Goal: Contribute content: Add original content to the website for others to see

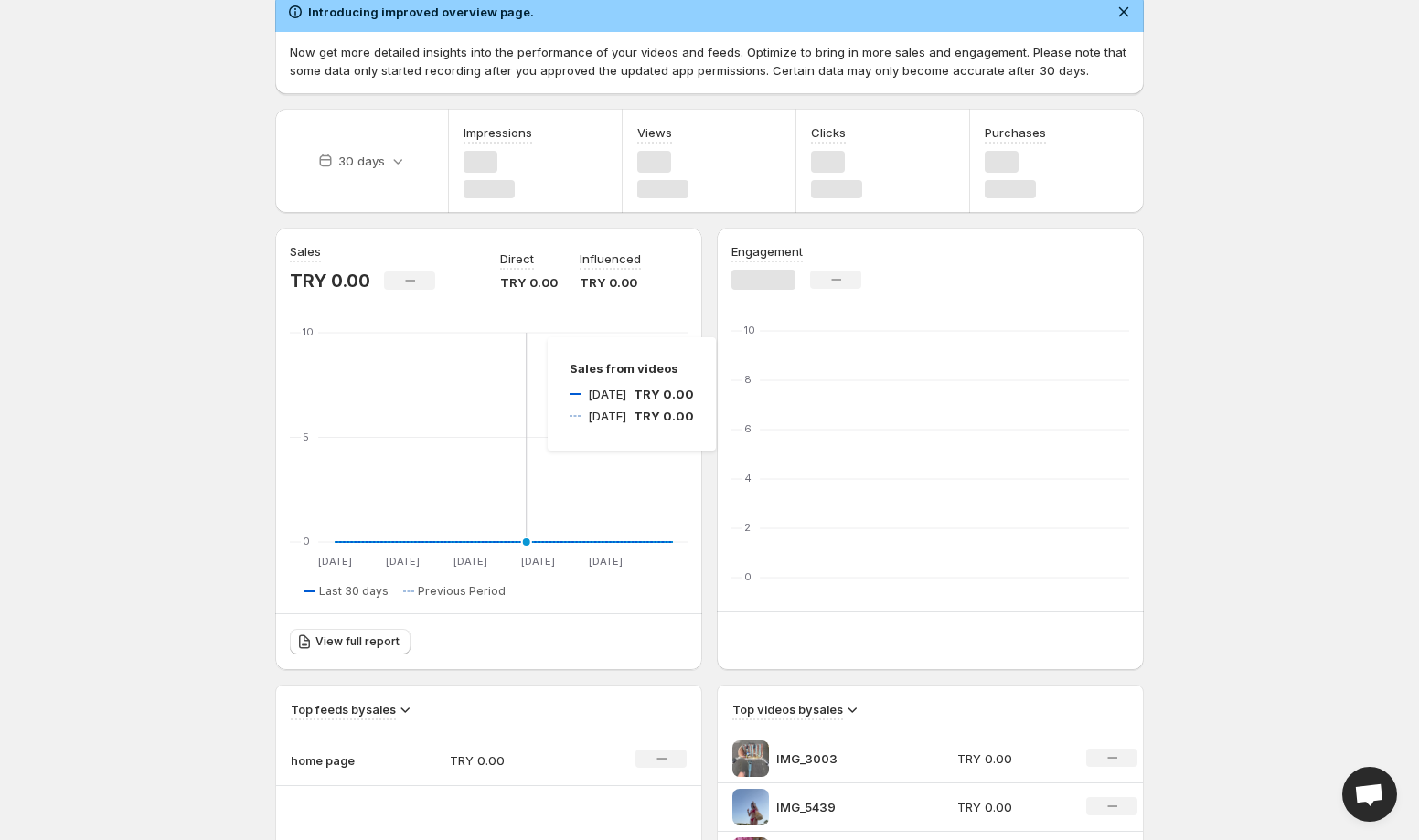
scroll to position [83, 0]
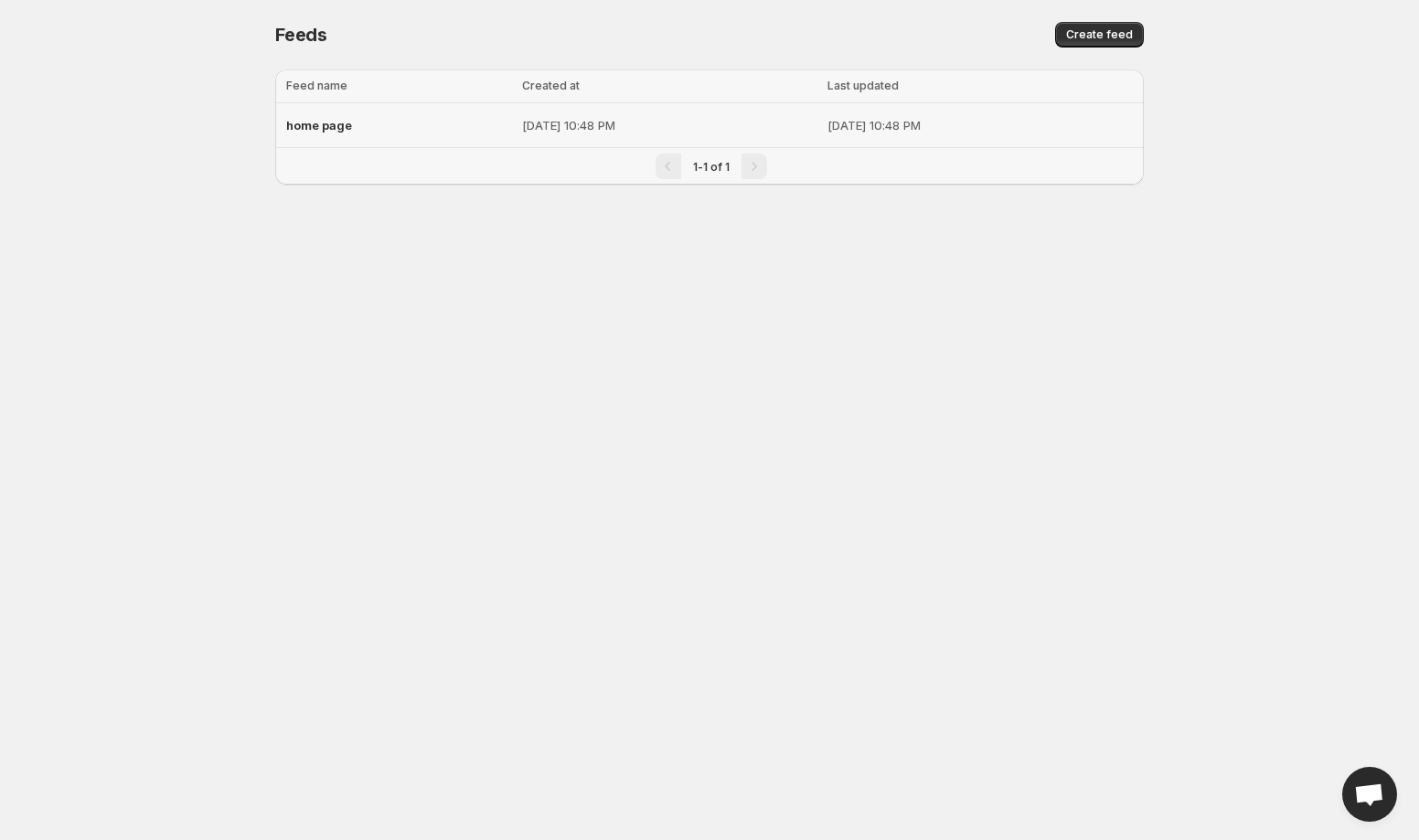
click at [356, 121] on div "home page" at bounding box center [398, 125] width 224 height 33
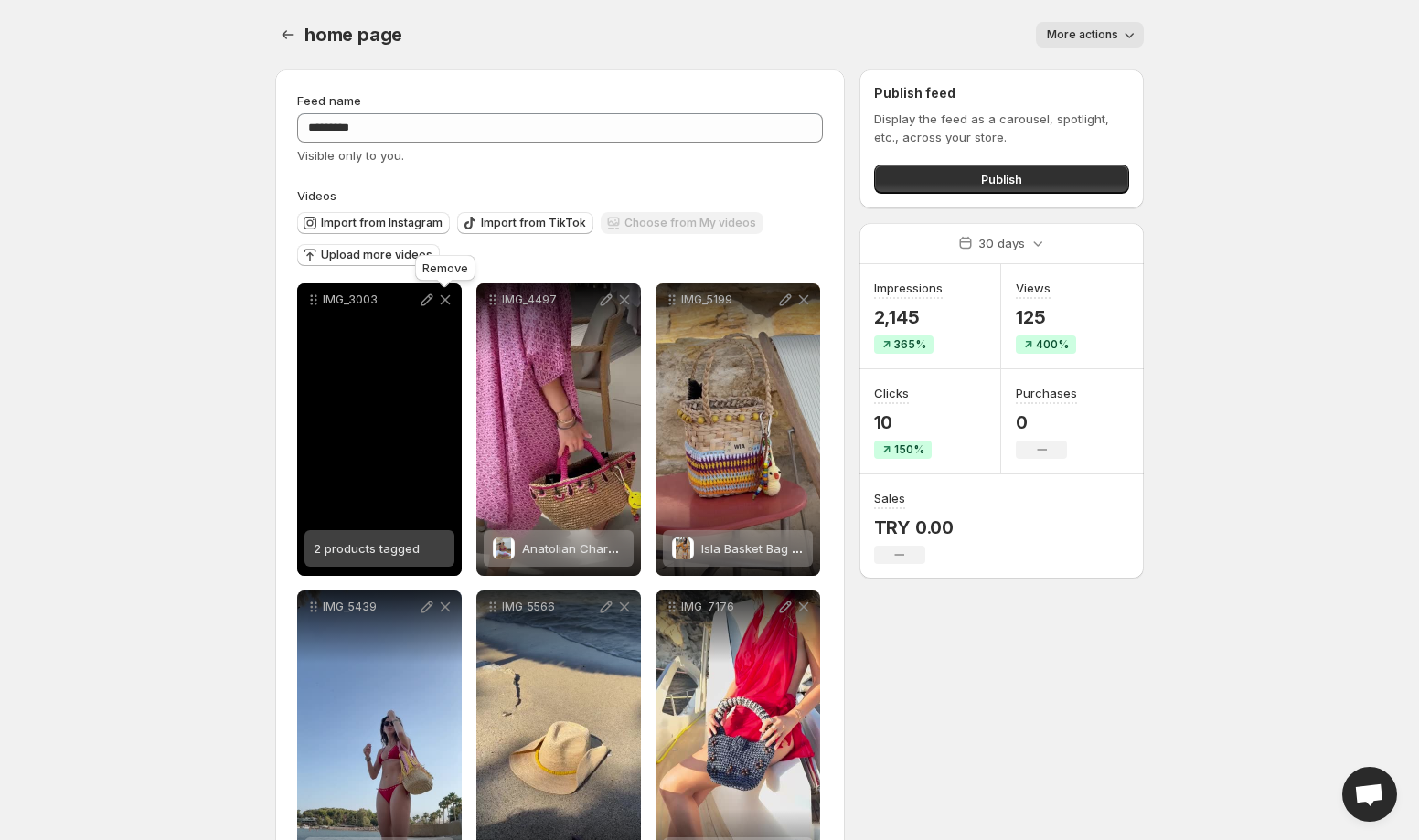
click at [449, 301] on icon at bounding box center [445, 300] width 18 height 18
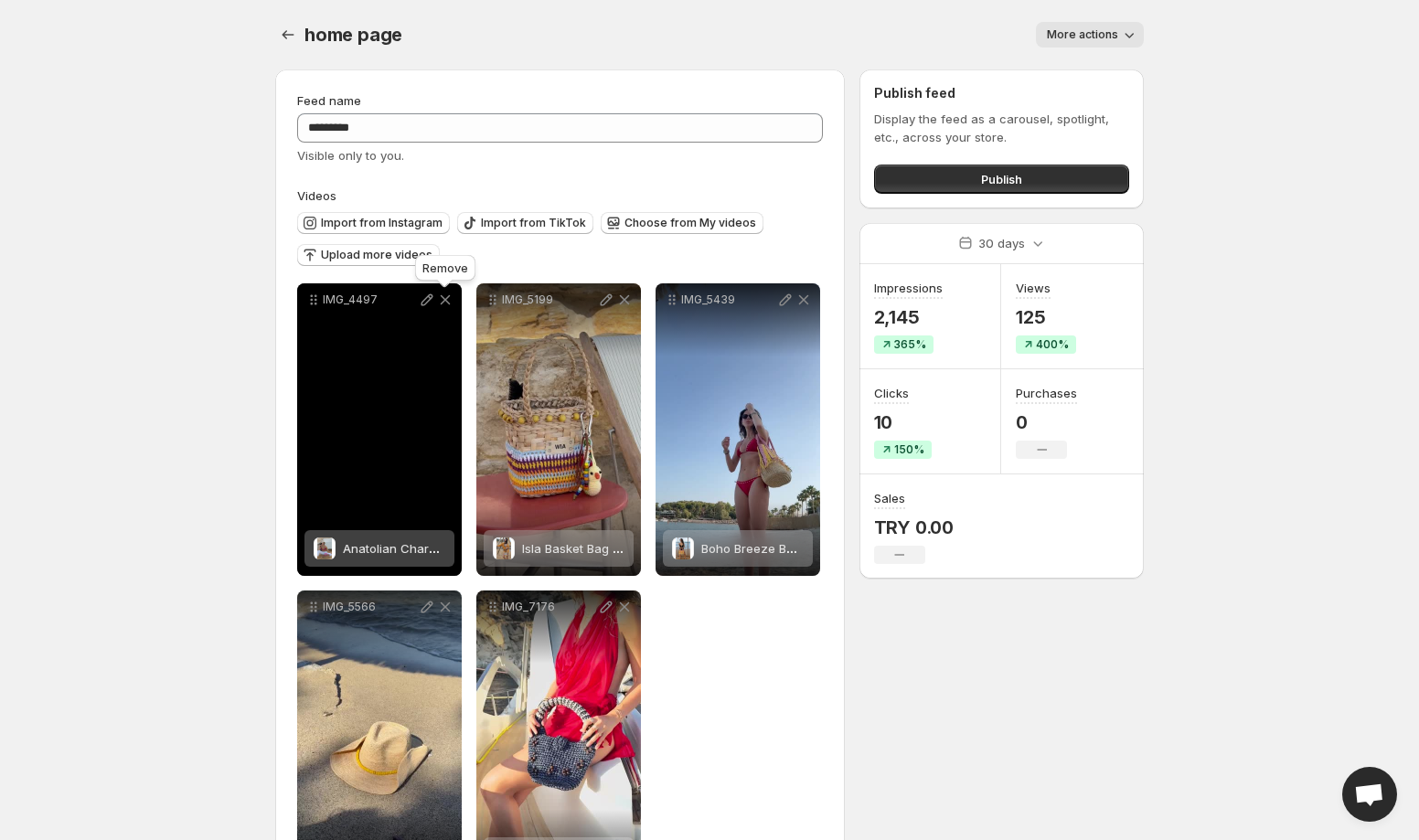
click at [449, 301] on icon at bounding box center [445, 300] width 18 height 18
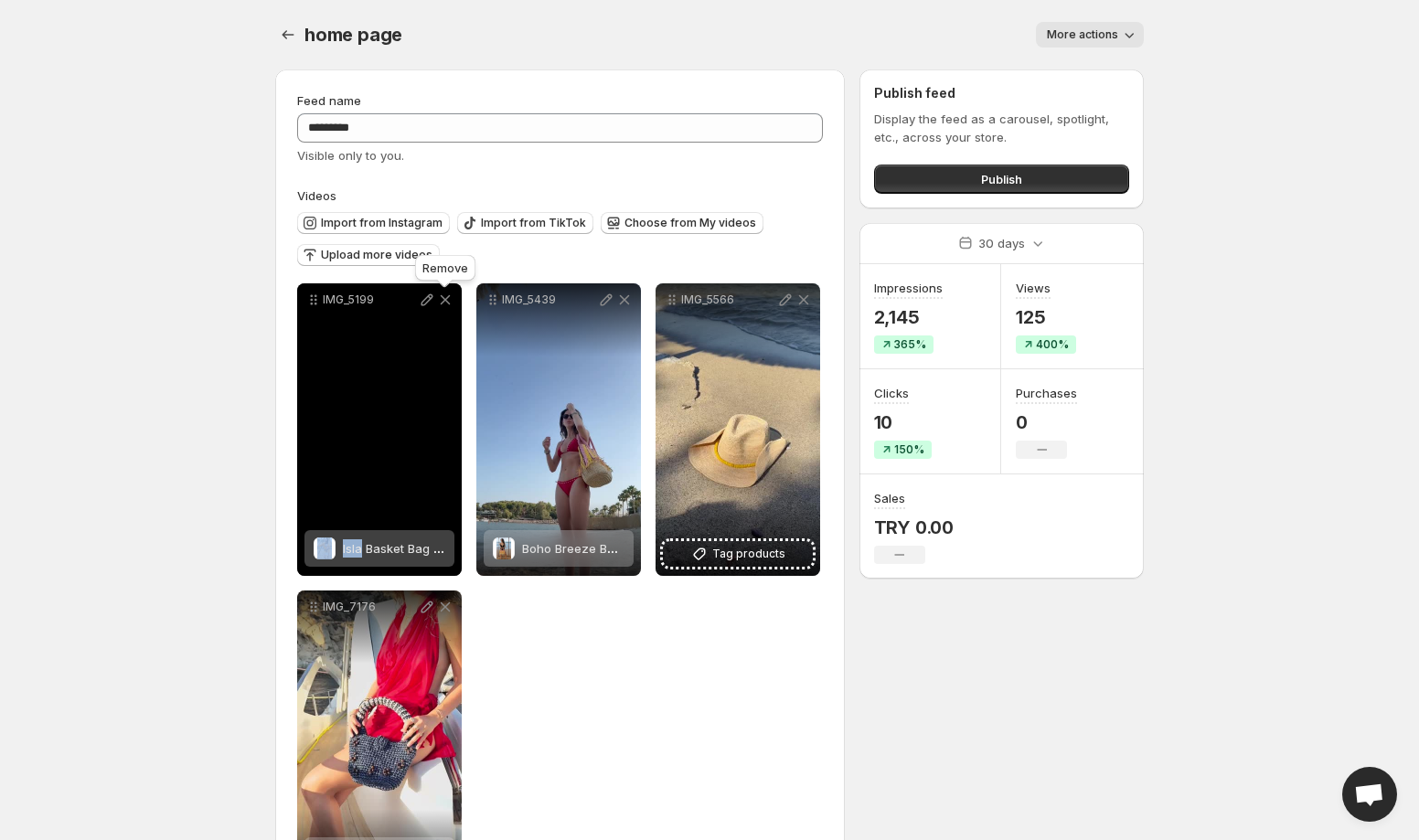
click at [449, 301] on icon at bounding box center [445, 300] width 18 height 18
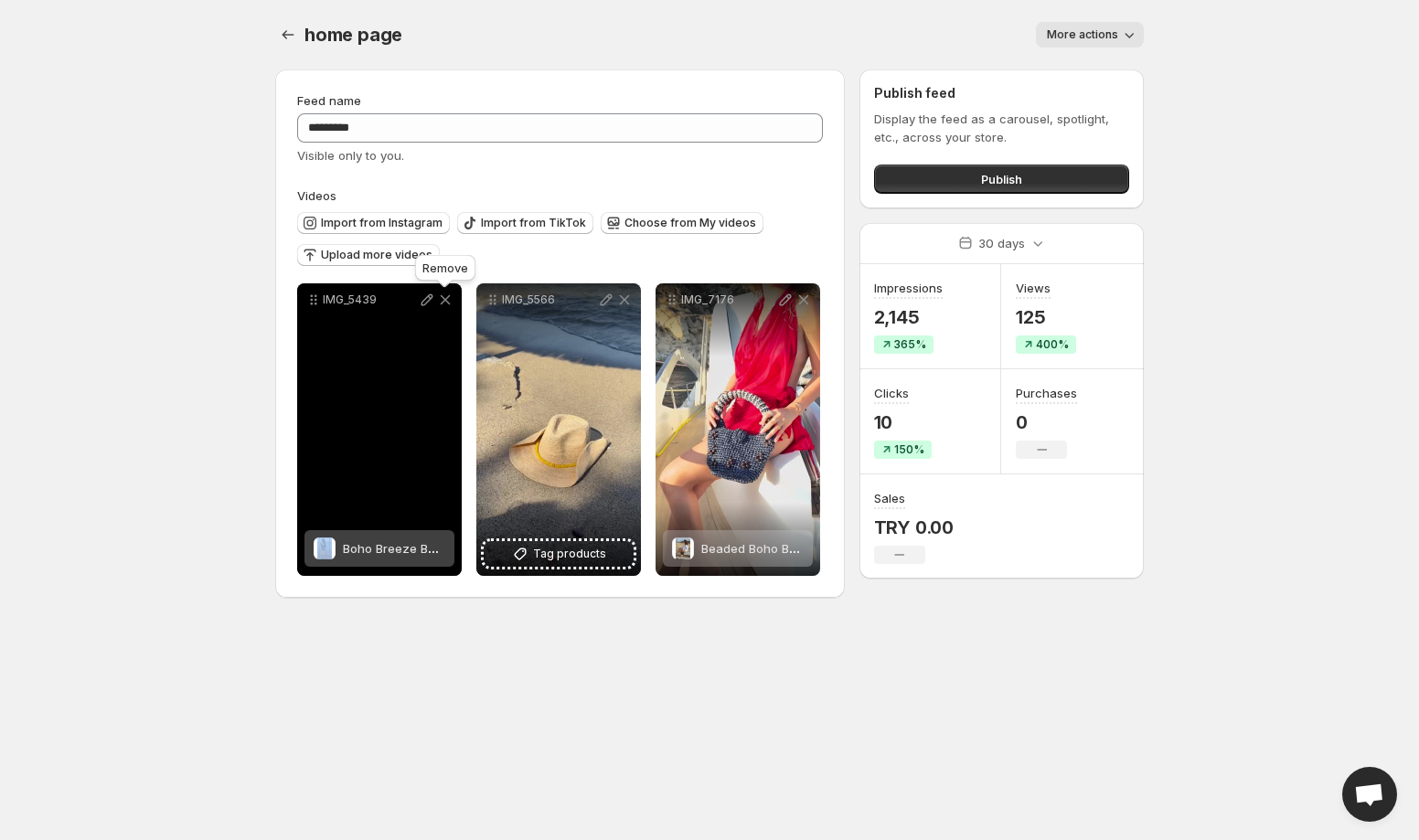
click at [449, 301] on icon at bounding box center [445, 300] width 18 height 18
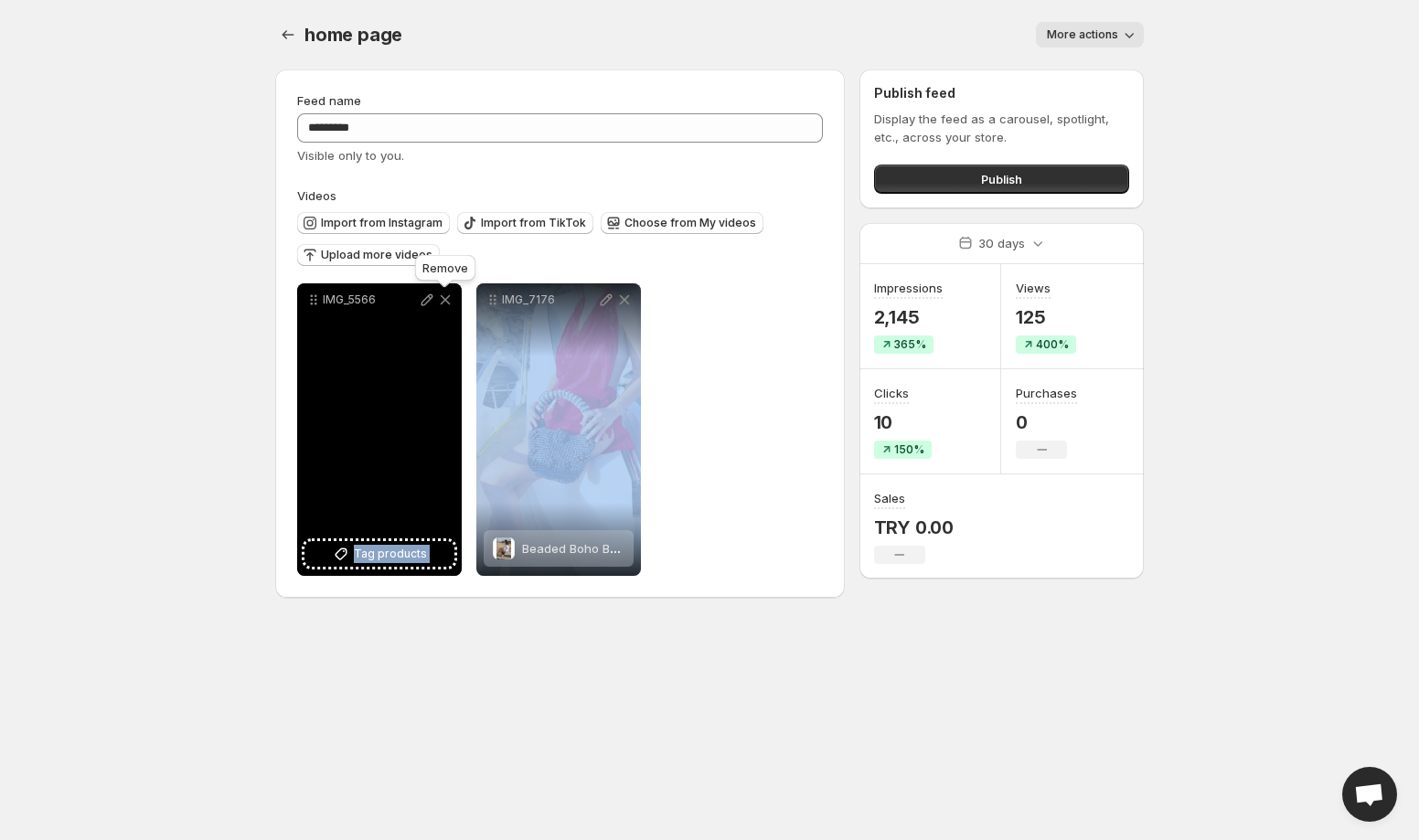
click at [449, 301] on icon at bounding box center [445, 300] width 18 height 18
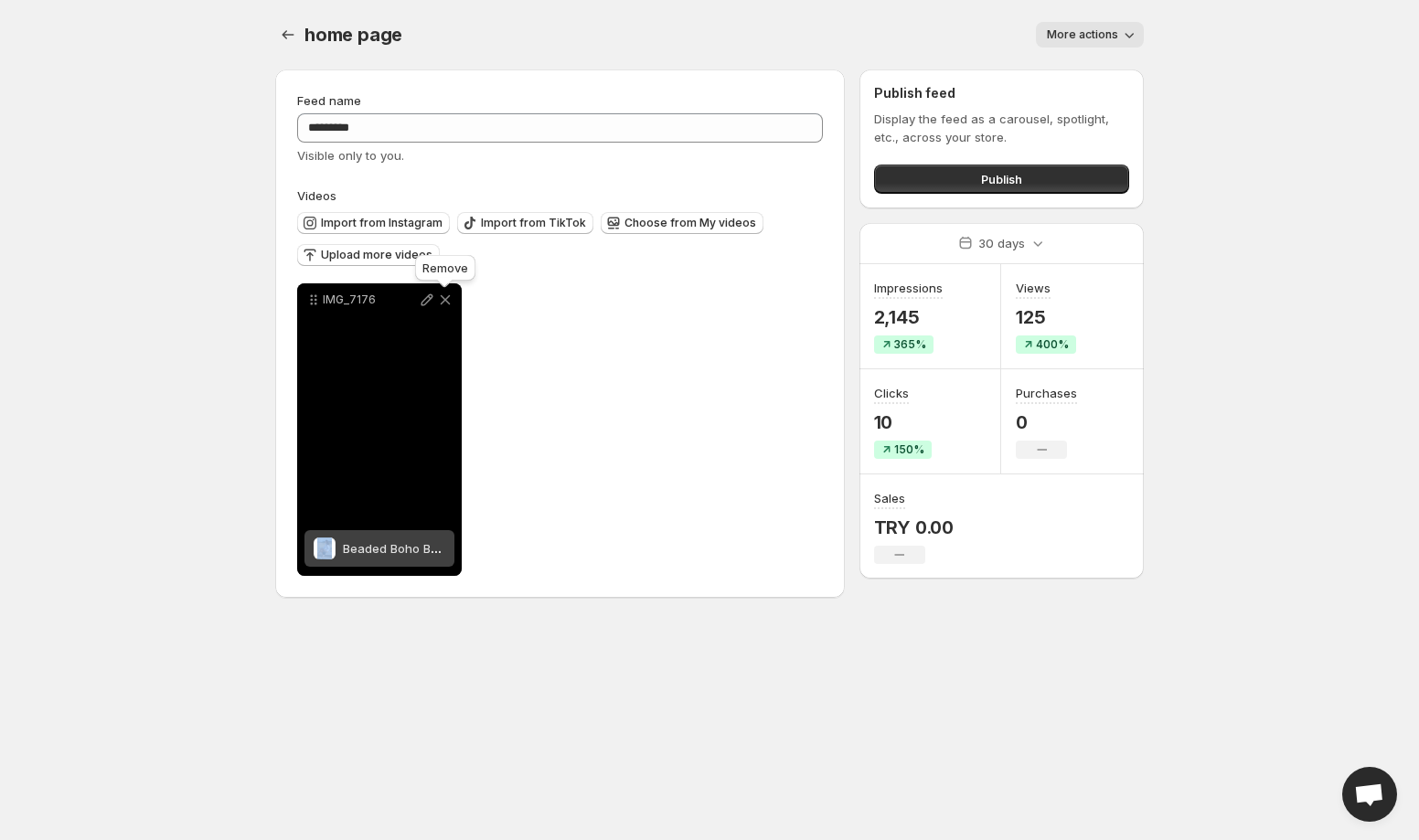
click at [449, 301] on icon at bounding box center [445, 300] width 18 height 18
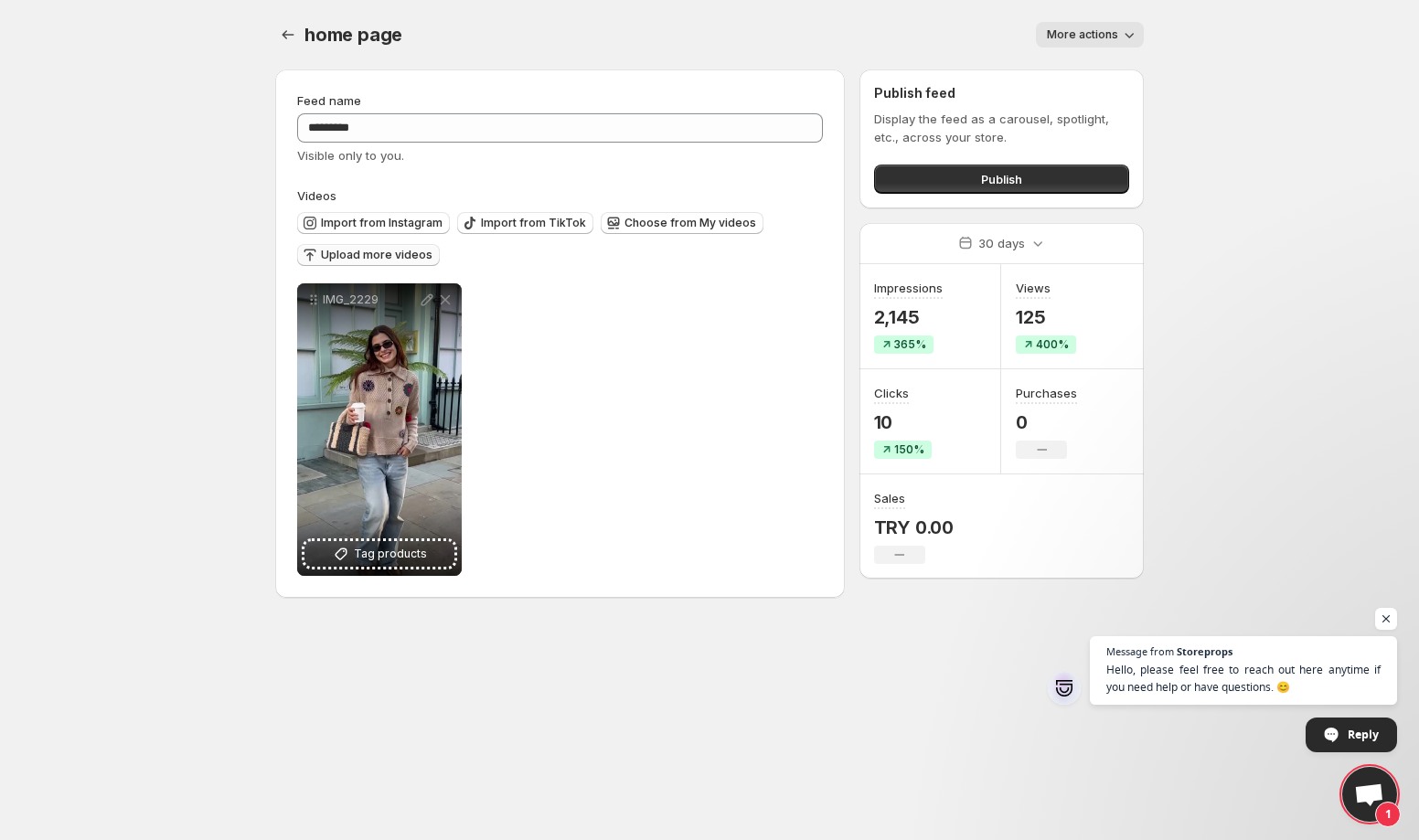
click at [380, 257] on span "Upload more videos" at bounding box center [377, 254] width 112 height 14
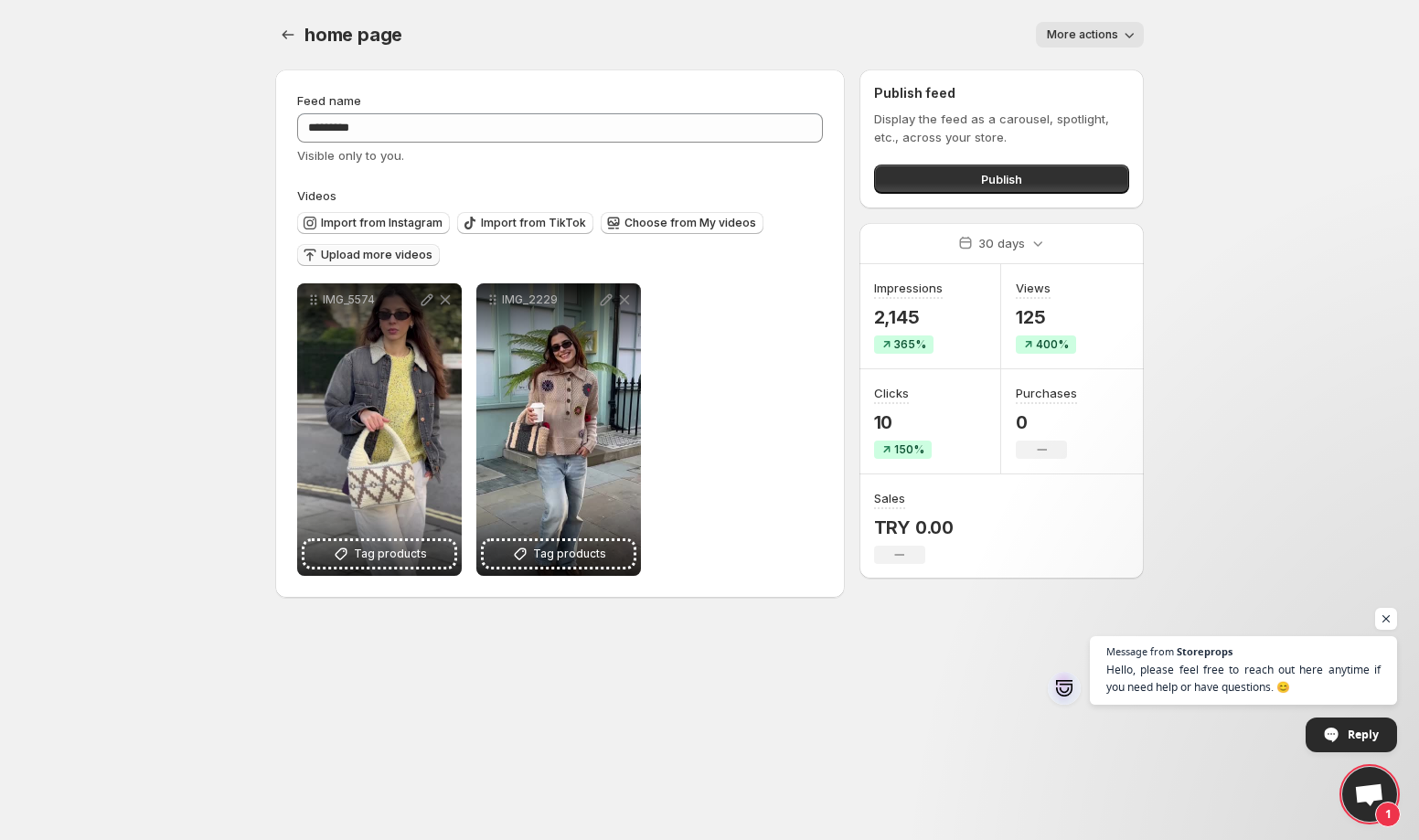
click at [356, 263] on button "Upload more videos" at bounding box center [368, 254] width 143 height 22
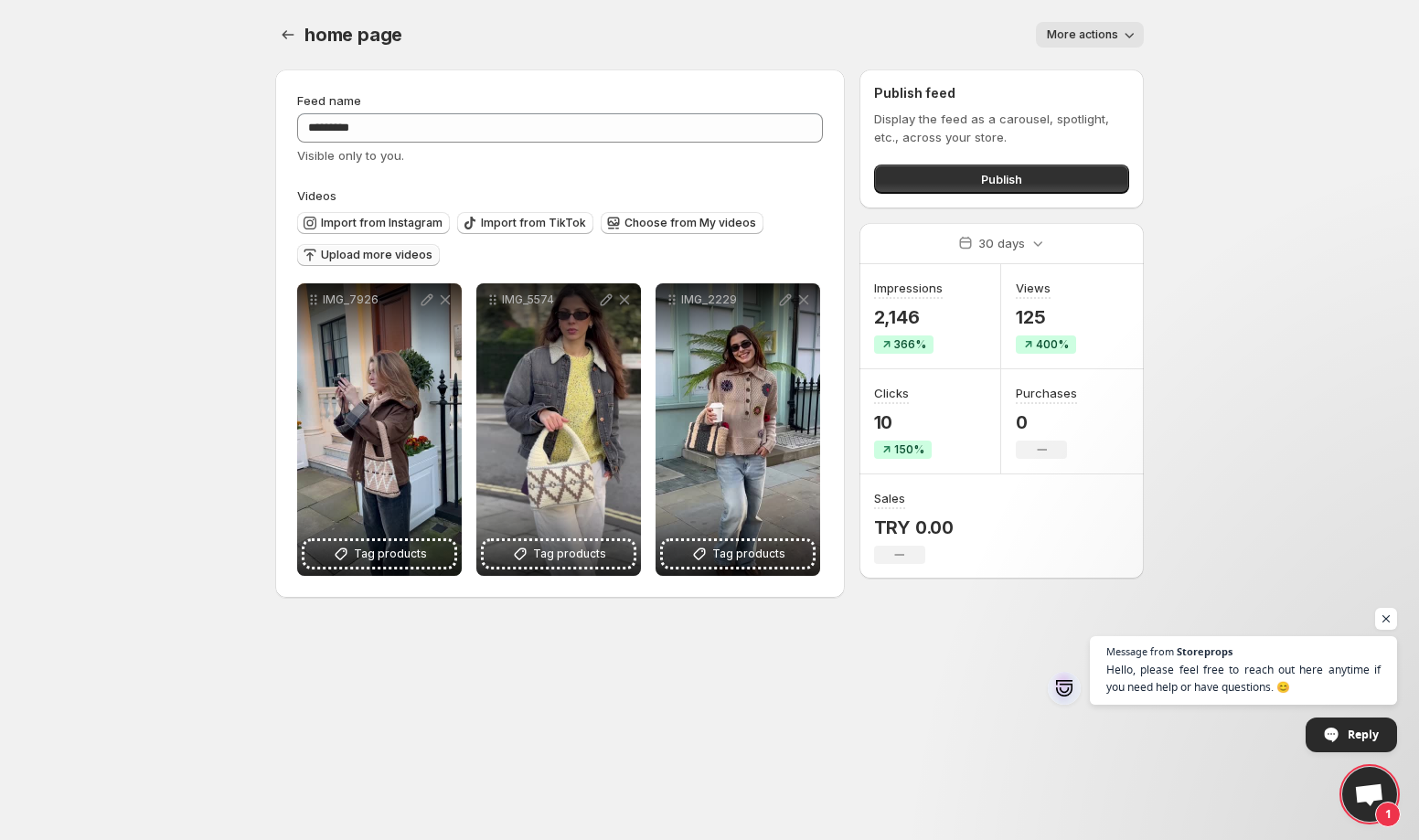
click at [365, 259] on span "Upload more videos" at bounding box center [377, 254] width 112 height 14
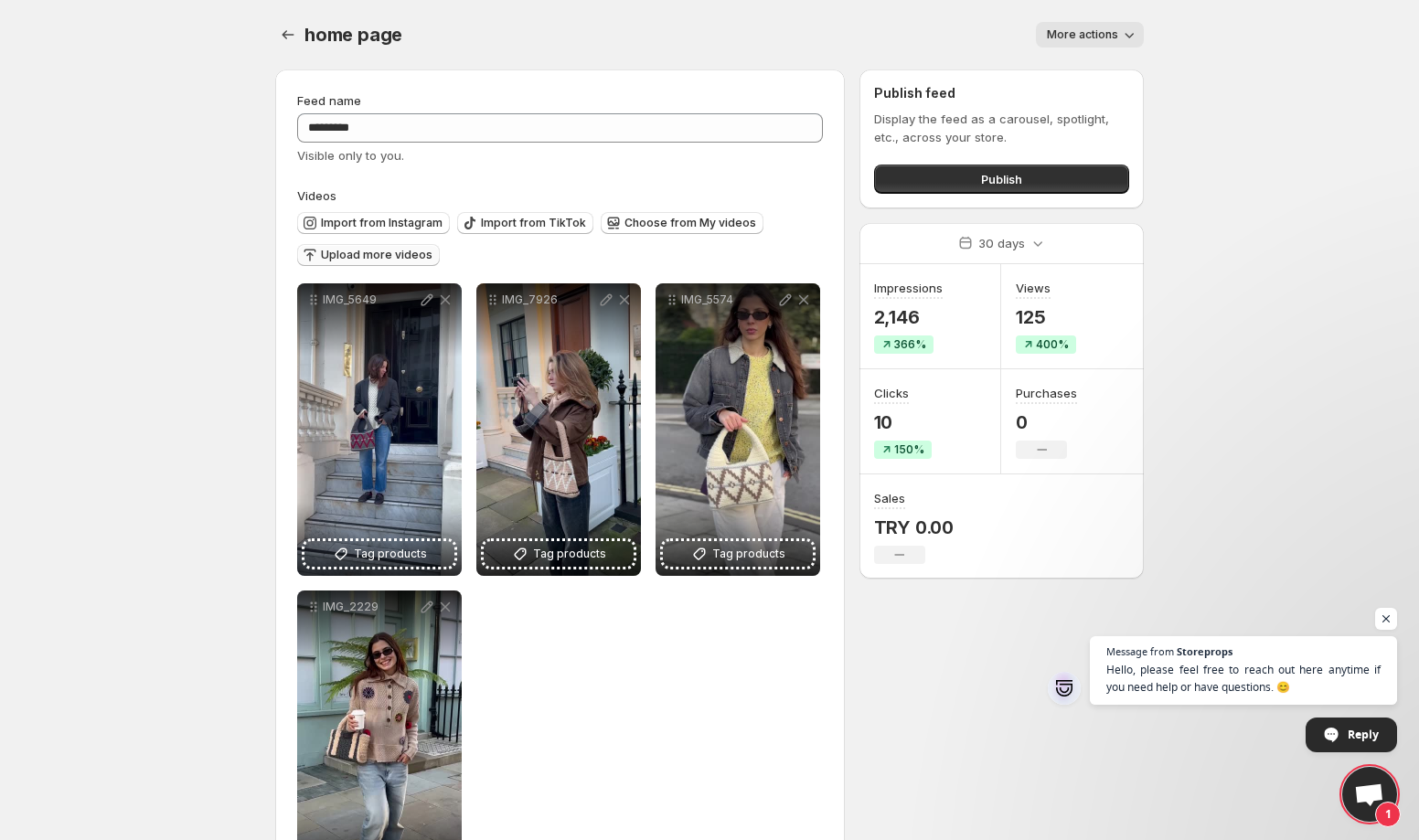
click at [381, 261] on span "Upload more videos" at bounding box center [377, 254] width 112 height 14
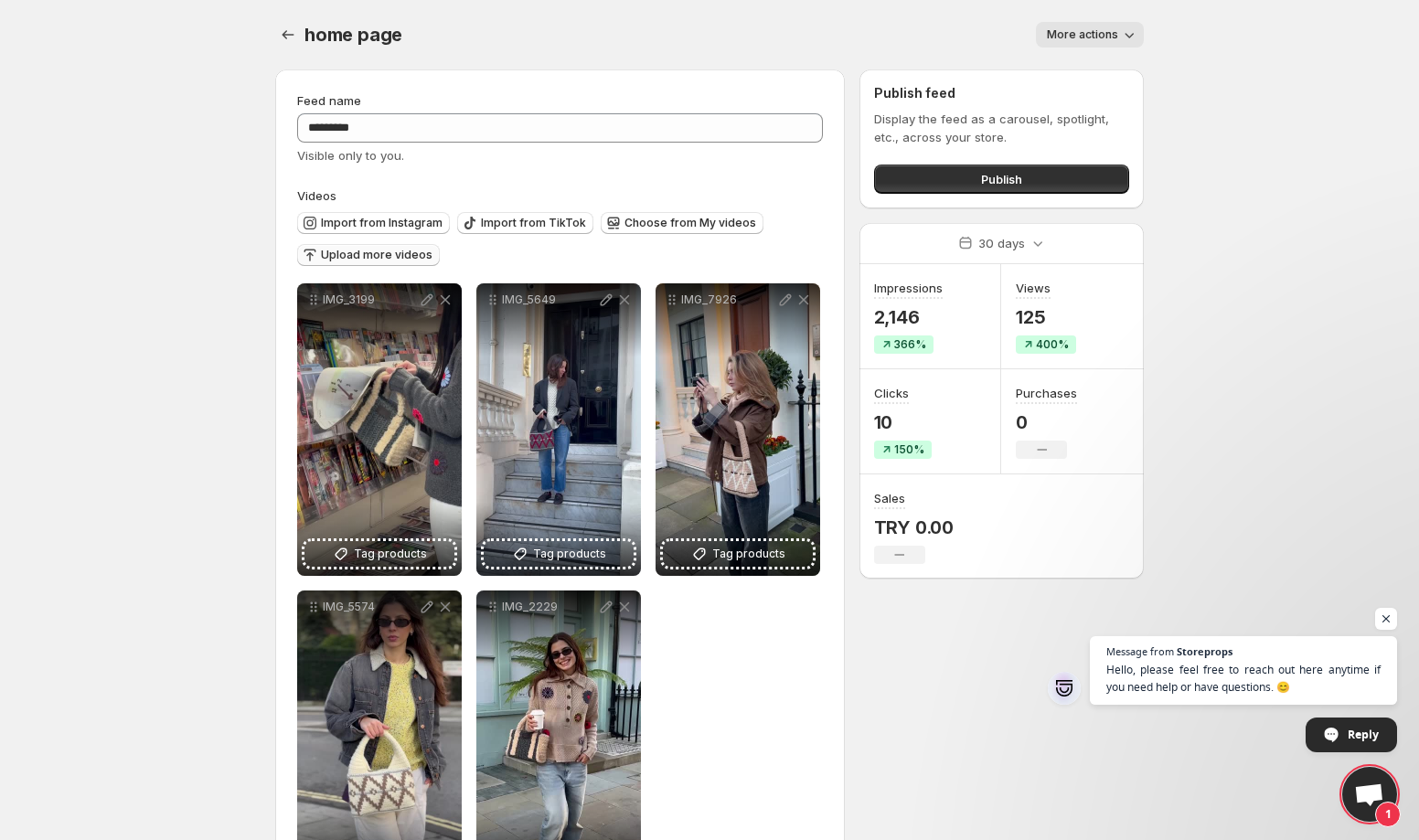
click at [380, 256] on span "Upload more videos" at bounding box center [377, 254] width 112 height 14
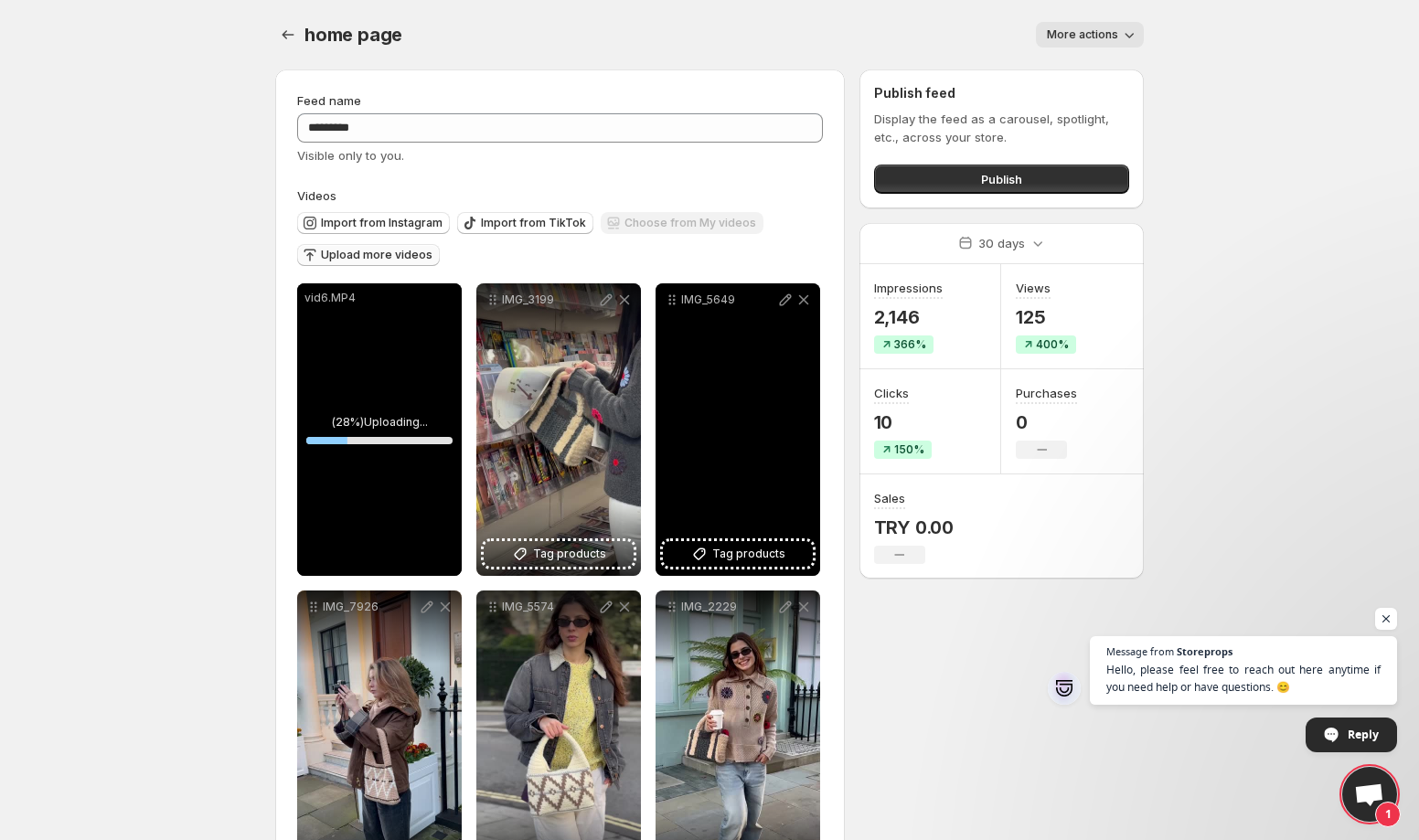
scroll to position [88, 0]
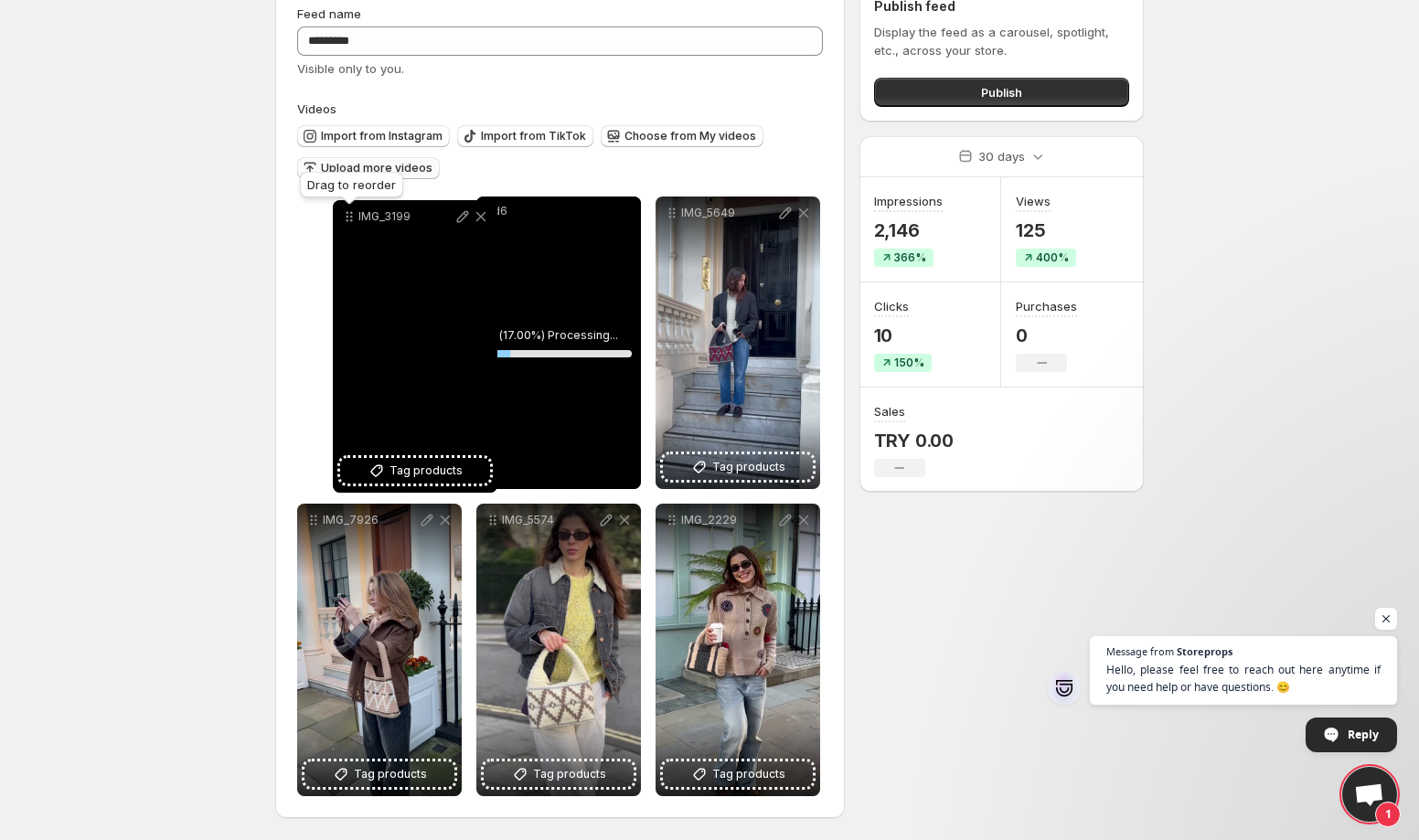
drag, startPoint x: 487, startPoint y: 213, endPoint x: 343, endPoint y: 217, distance: 144.1
click at [343, 217] on icon at bounding box center [349, 216] width 18 height 18
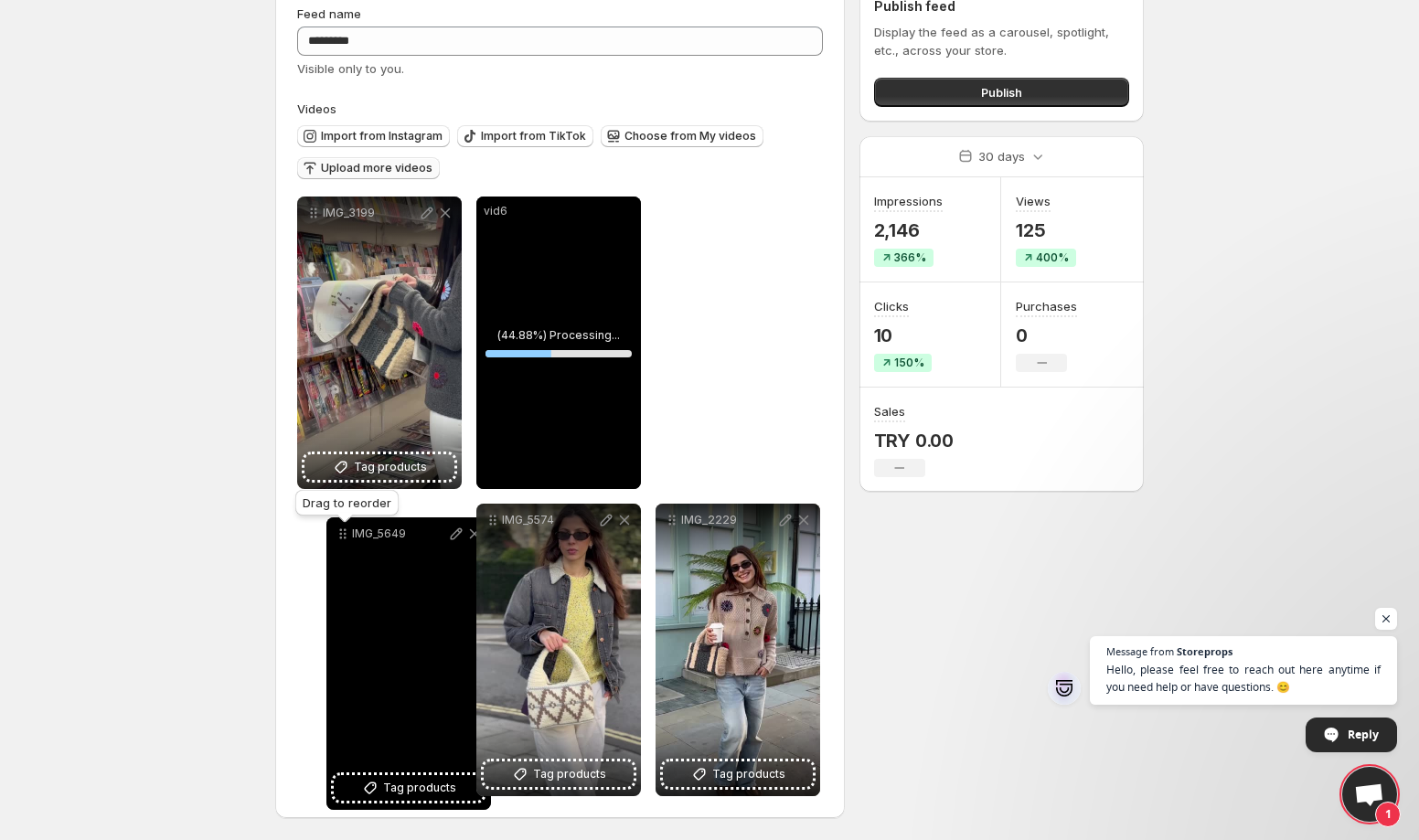
drag, startPoint x: 677, startPoint y: 216, endPoint x: 349, endPoint y: 537, distance: 458.9
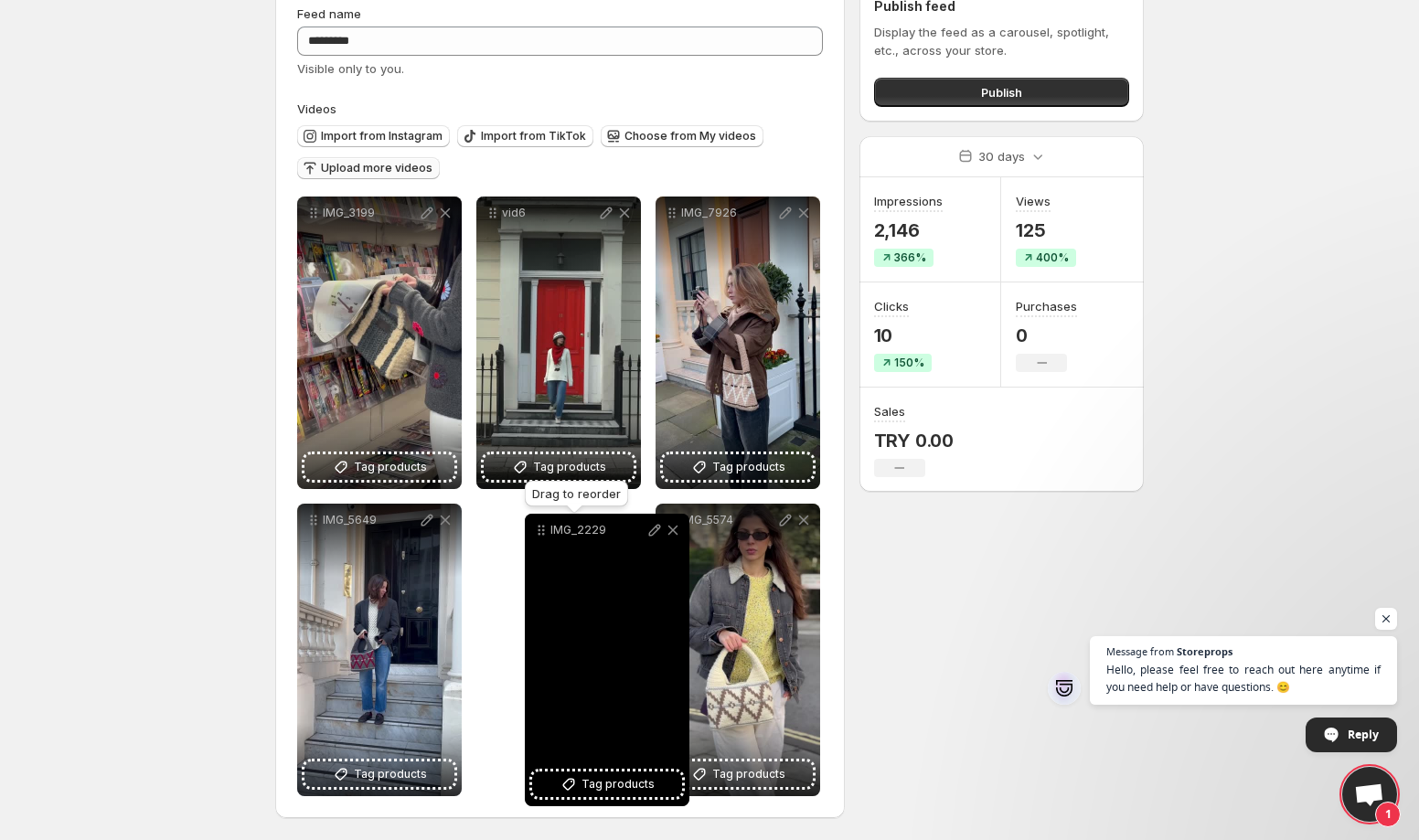
drag, startPoint x: 674, startPoint y: 526, endPoint x: 544, endPoint y: 536, distance: 130.4
click at [544, 536] on icon at bounding box center [540, 530] width 18 height 18
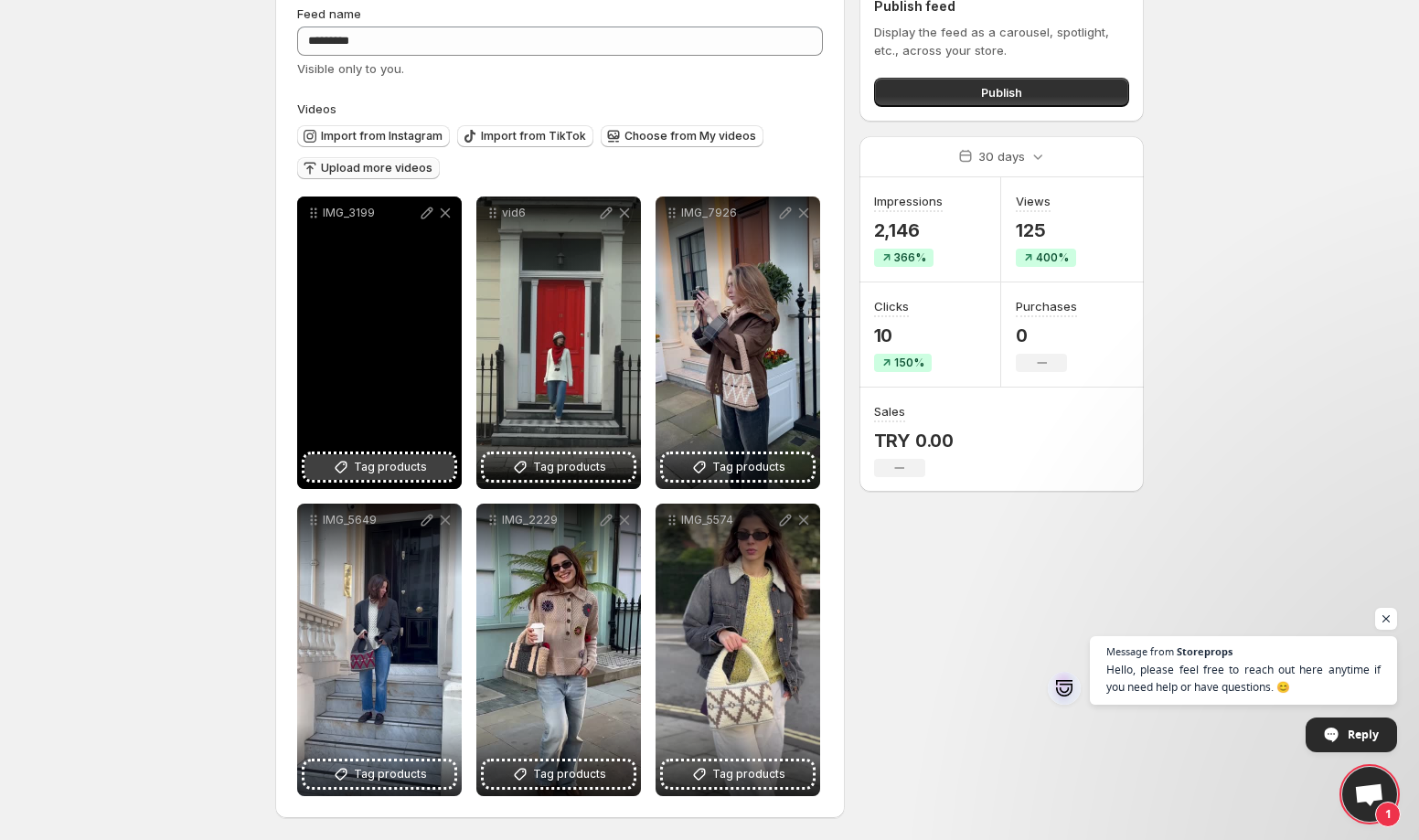
click at [369, 463] on span "Tag products" at bounding box center [390, 467] width 73 height 18
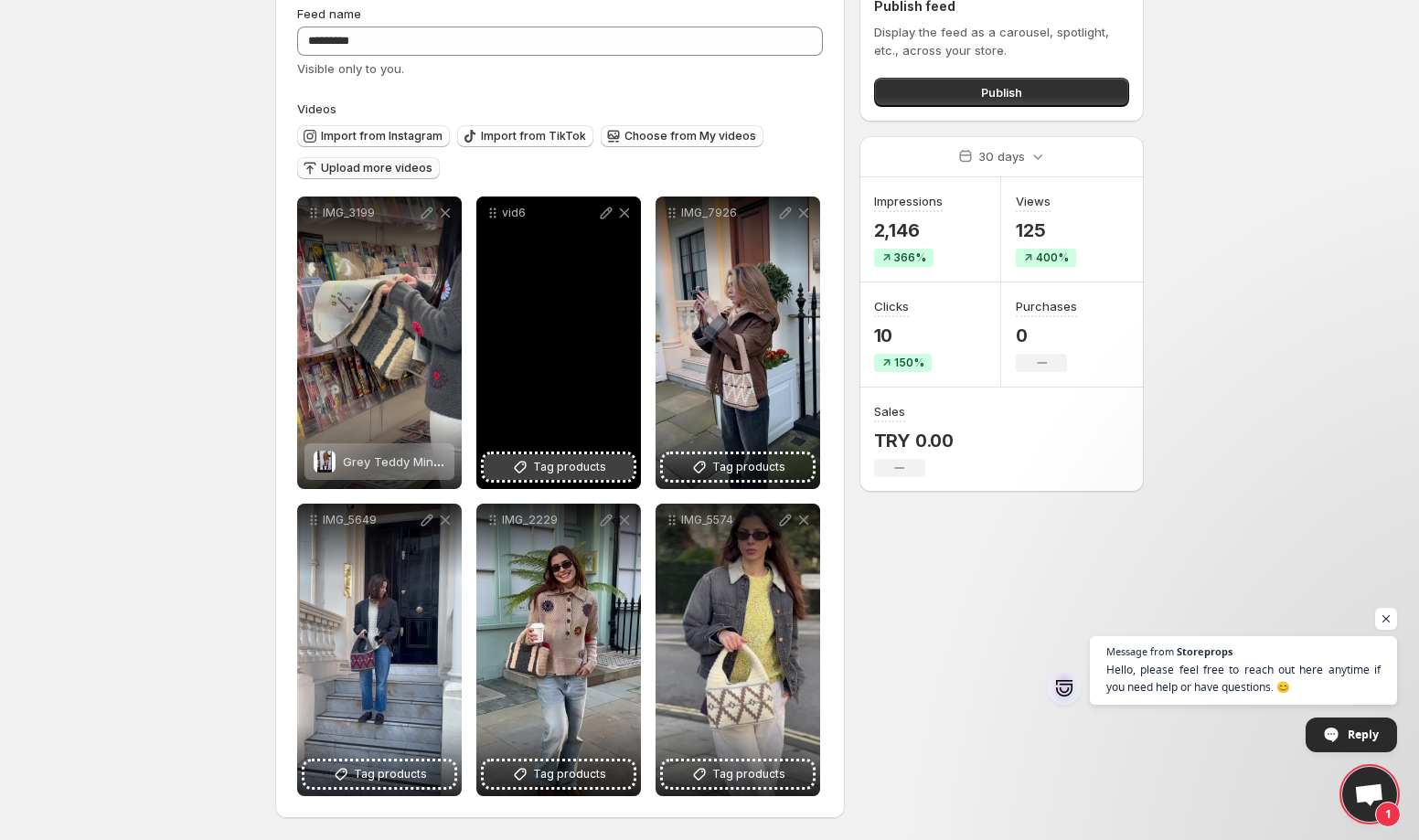
click at [551, 465] on span "Tag products" at bounding box center [569, 467] width 73 height 18
click at [570, 464] on span "Dark Red & Grey Wool Bucket Hat" at bounding box center [618, 461] width 193 height 14
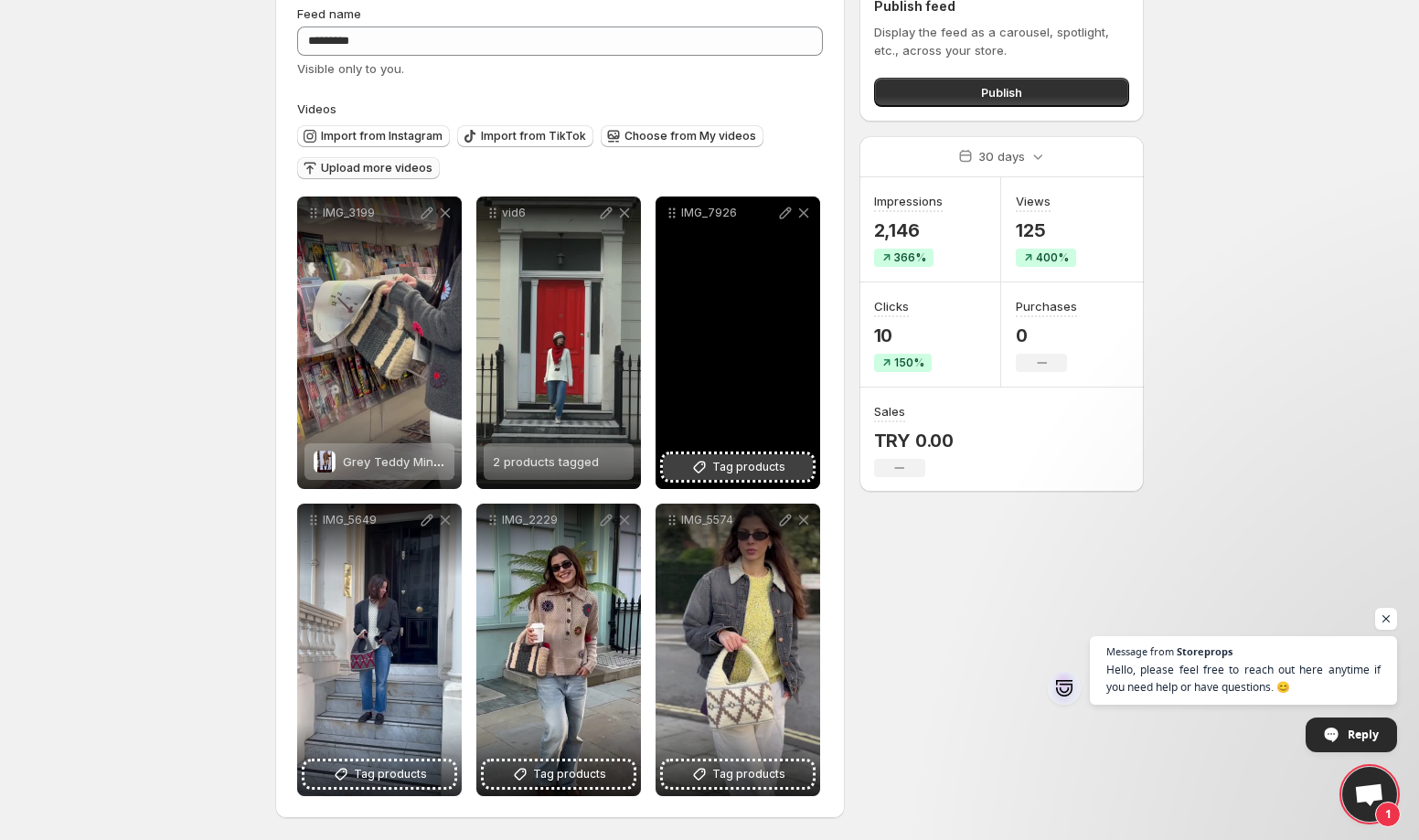
click at [703, 464] on icon at bounding box center [702, 464] width 2 height 2
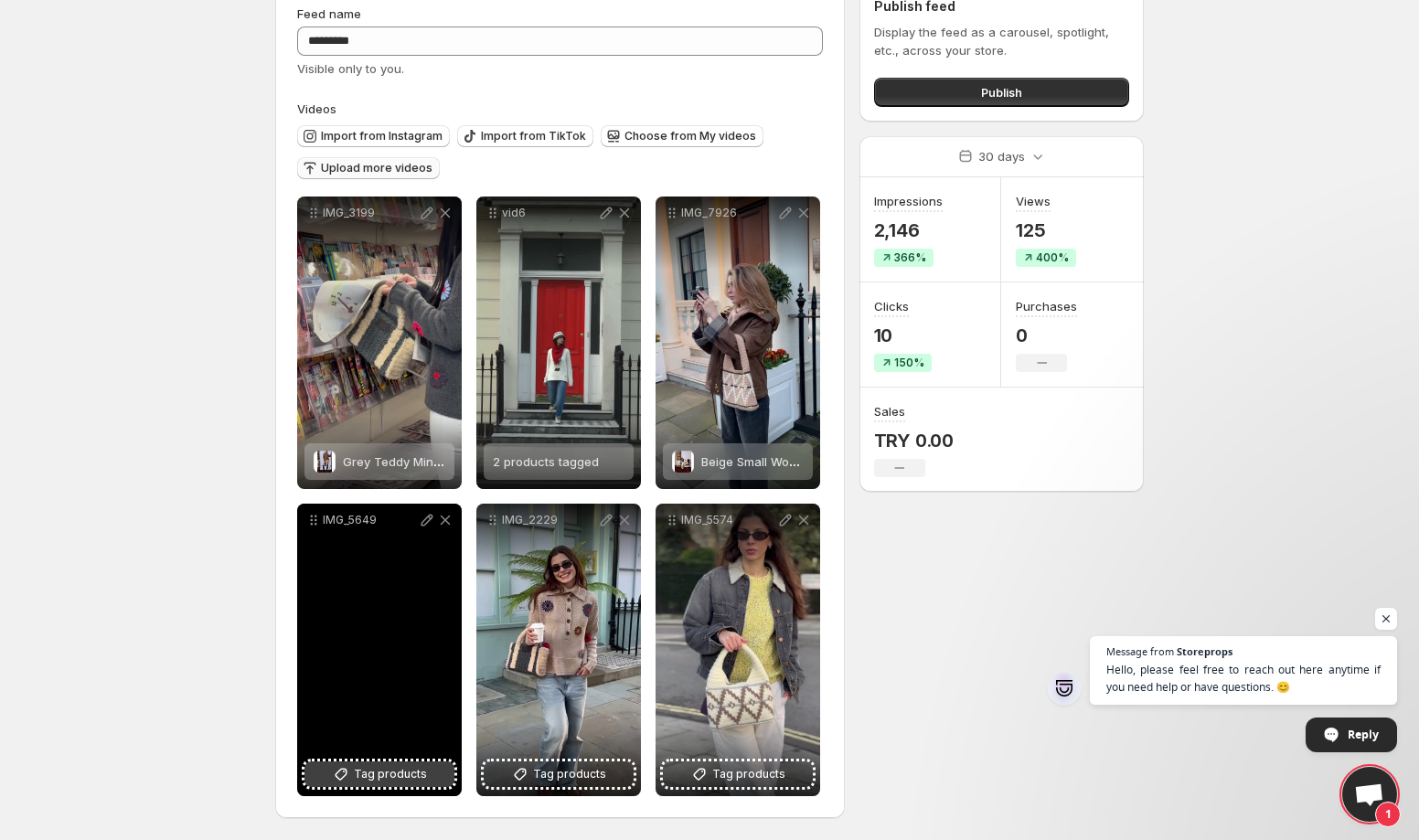
click at [368, 778] on span "Tag products" at bounding box center [390, 774] width 73 height 18
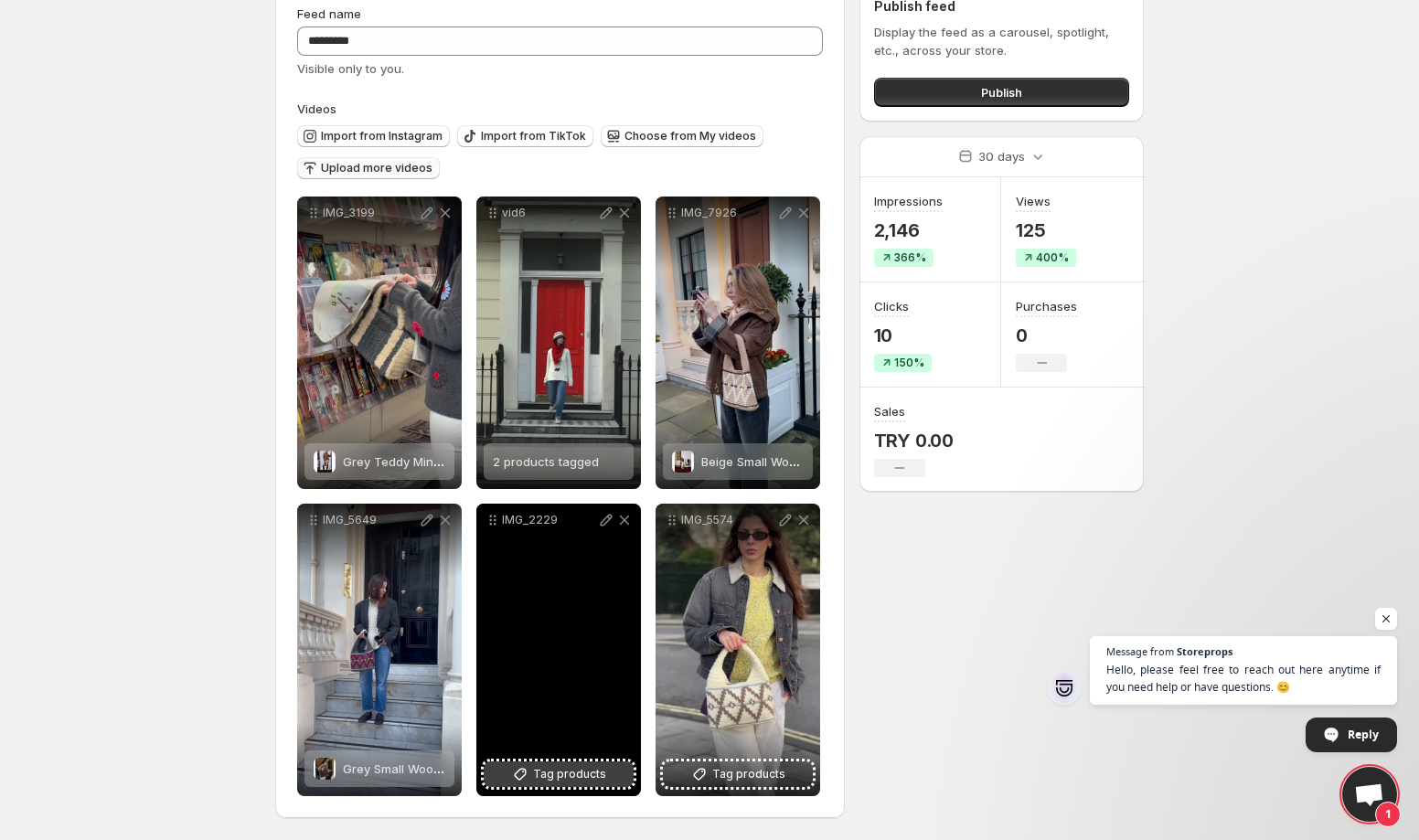
click at [544, 773] on span "Tag products" at bounding box center [569, 774] width 73 height 18
click at [546, 775] on span "Floral Beaded Knit Sweater" at bounding box center [599, 769] width 154 height 14
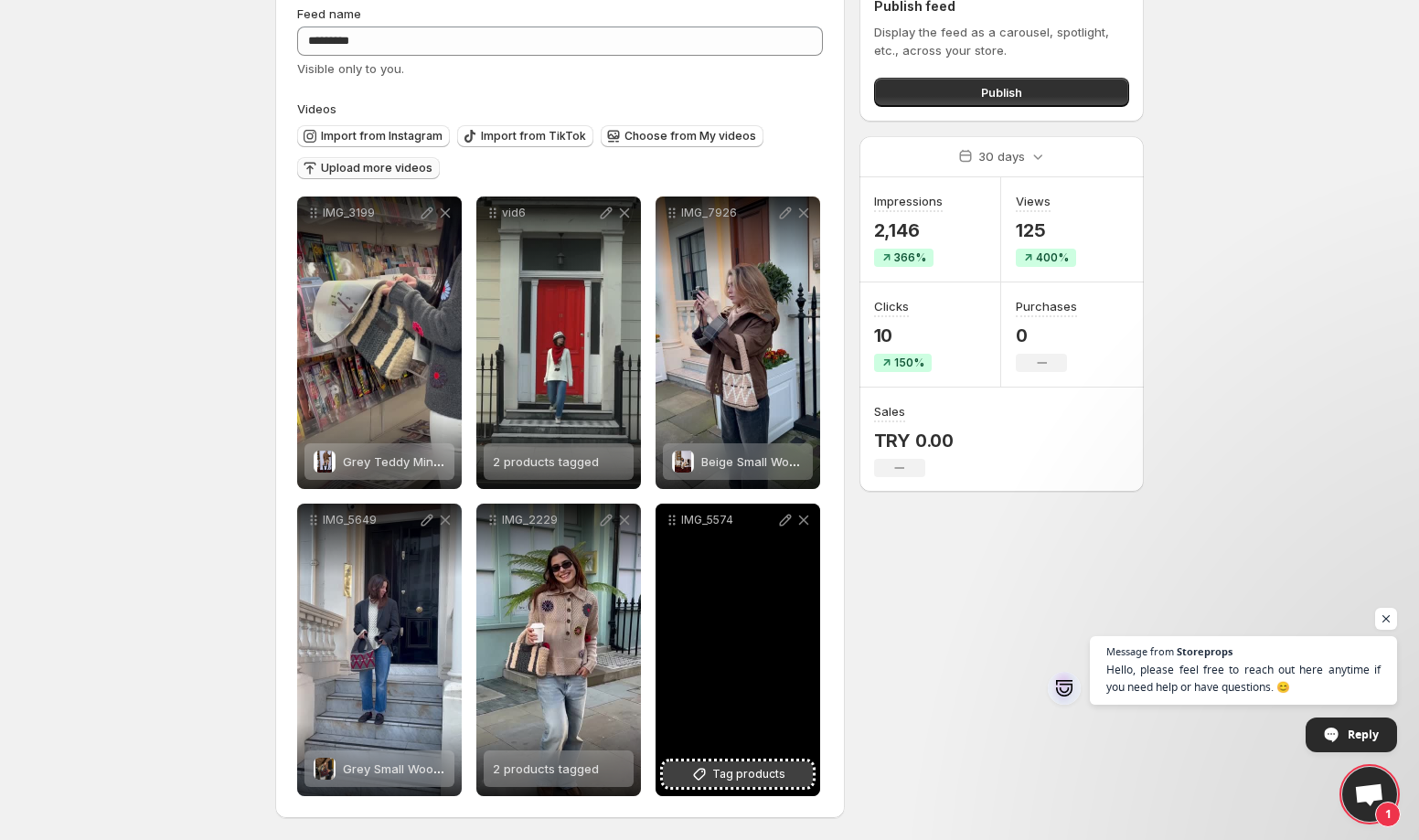
click at [731, 769] on span "Tag products" at bounding box center [749, 774] width 73 height 18
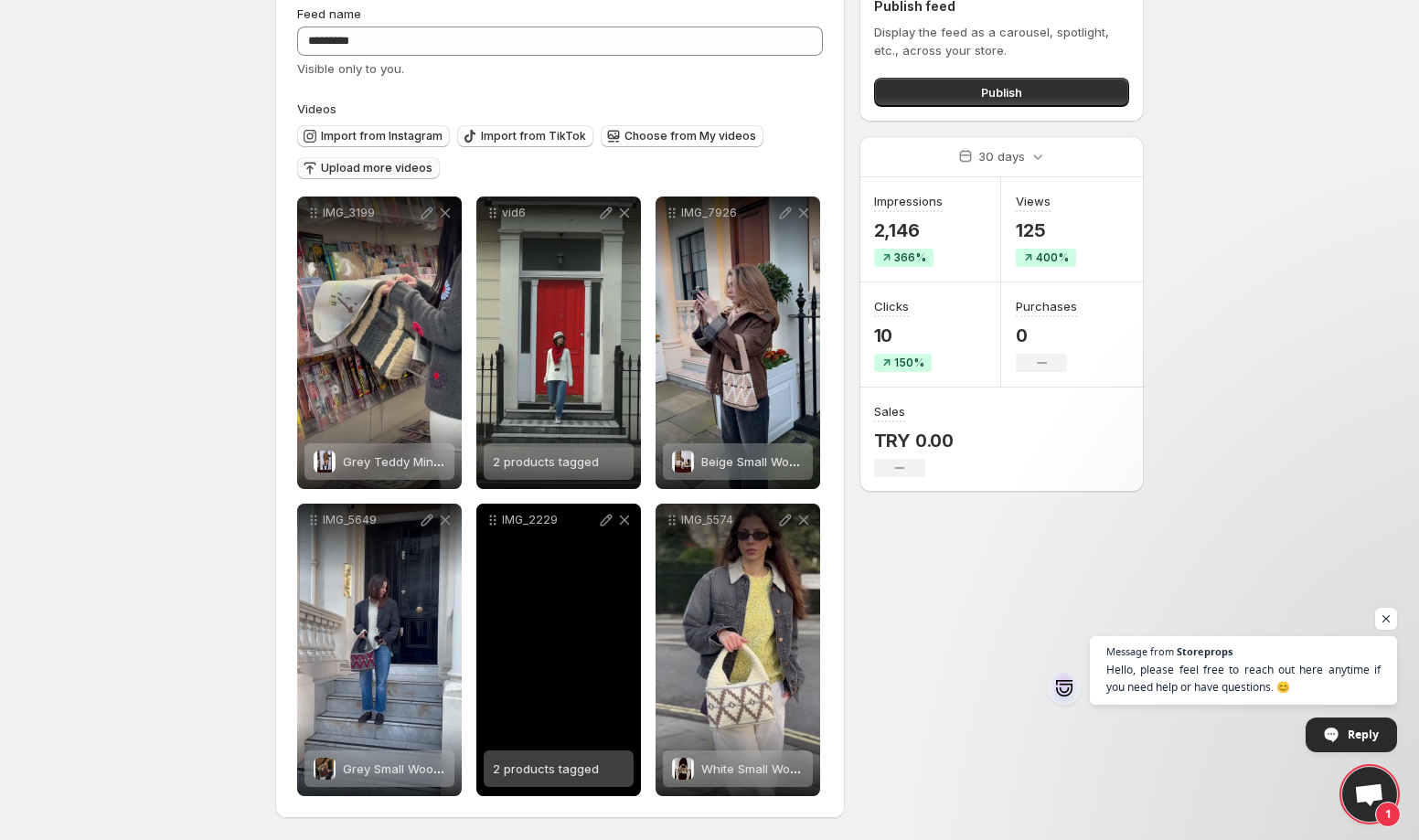
scroll to position [0, 0]
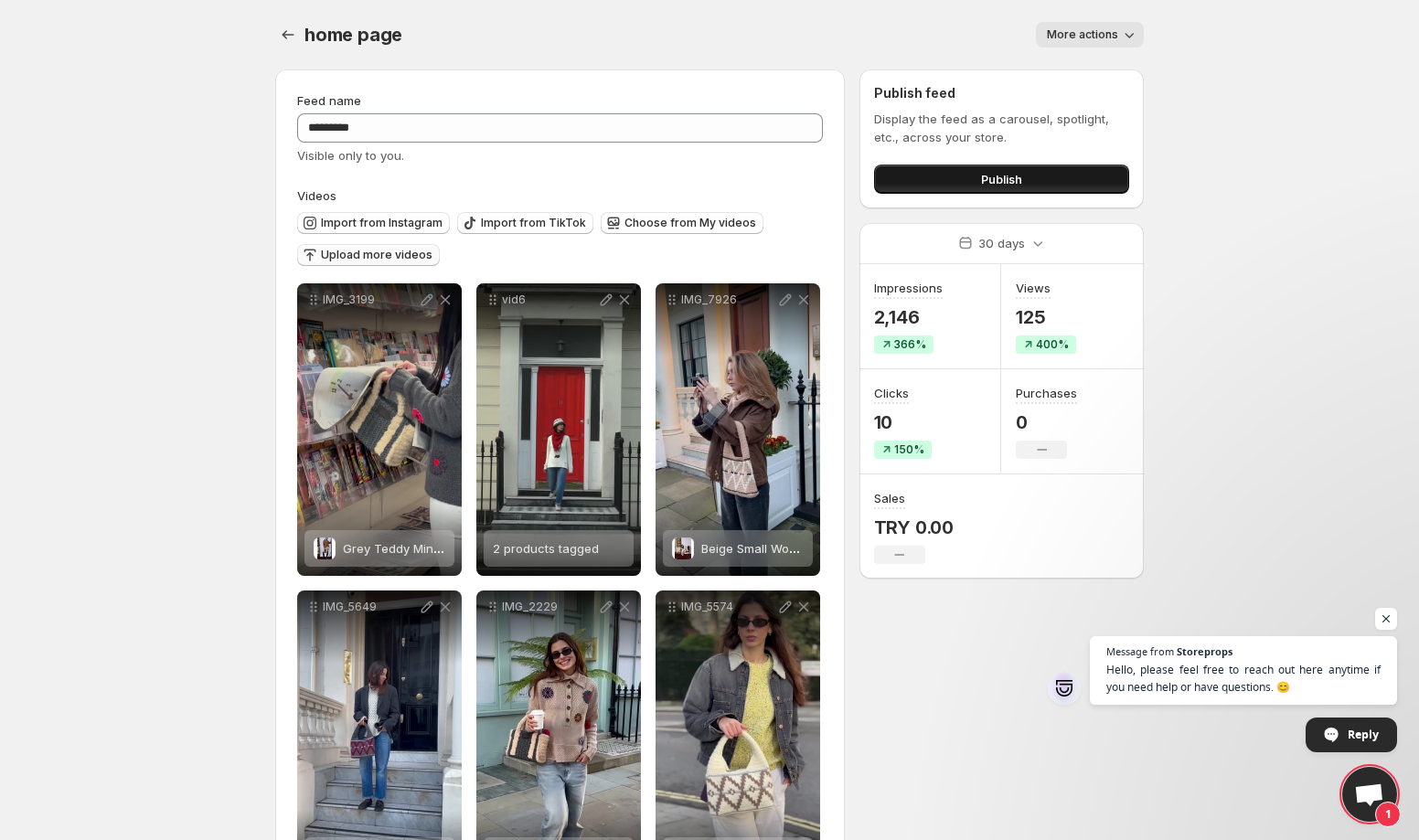
click at [1004, 188] on span "Publish" at bounding box center [1001, 179] width 41 height 18
click at [937, 174] on button "Publish" at bounding box center [1001, 179] width 255 height 29
